Goal: Task Accomplishment & Management: Use online tool/utility

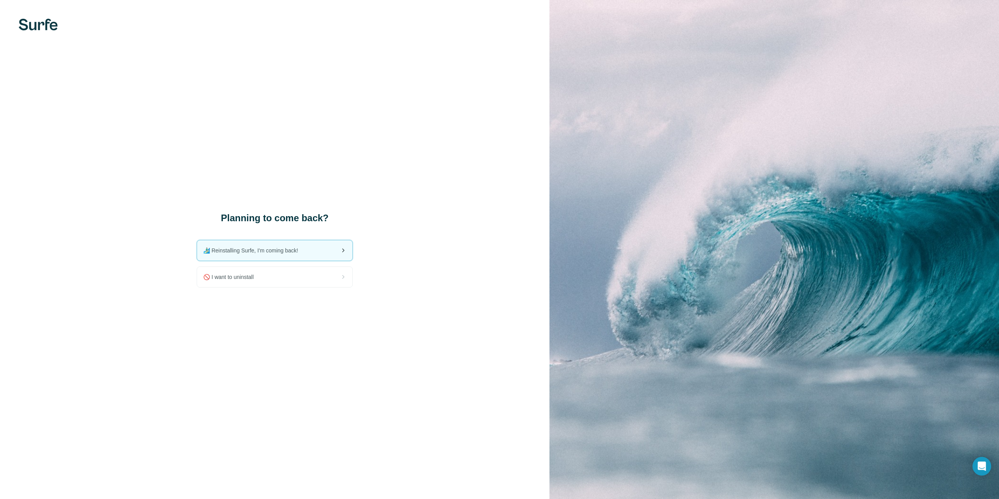
click at [294, 256] on div "🏄🏻‍♂️ Reinstalling Surfe, I'm coming back!" at bounding box center [274, 250] width 155 height 20
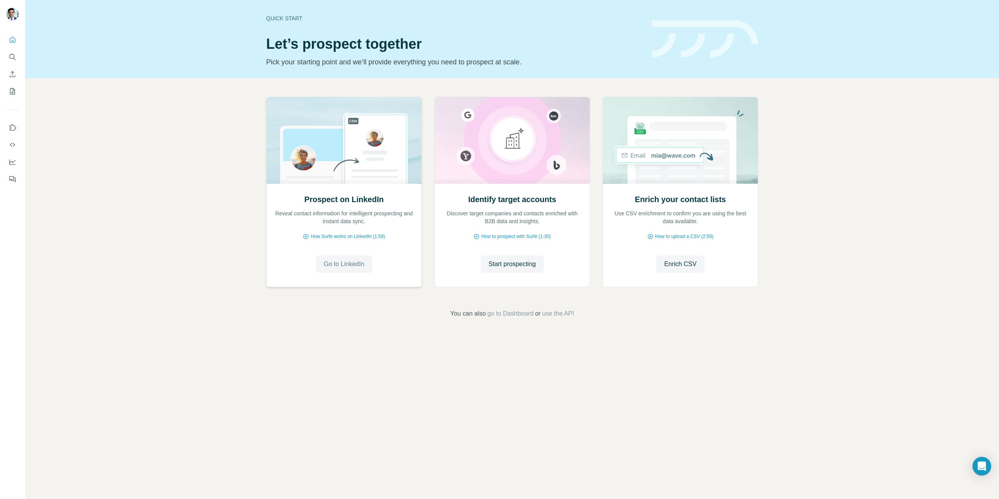
click at [346, 266] on span "Go to LinkedIn" at bounding box center [343, 263] width 41 height 9
